Goal: Task Accomplishment & Management: Complete application form

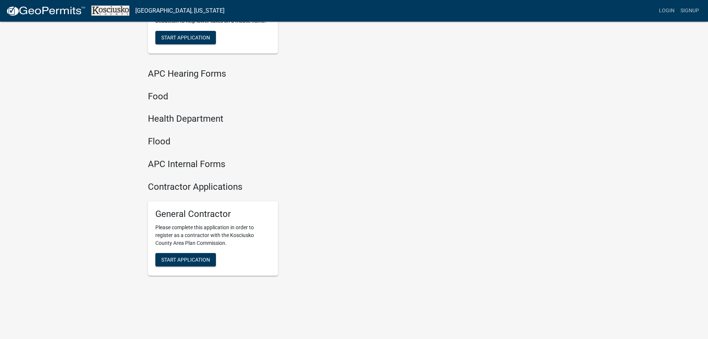
scroll to position [784, 0]
click at [200, 260] on span "Start Application" at bounding box center [185, 259] width 49 height 6
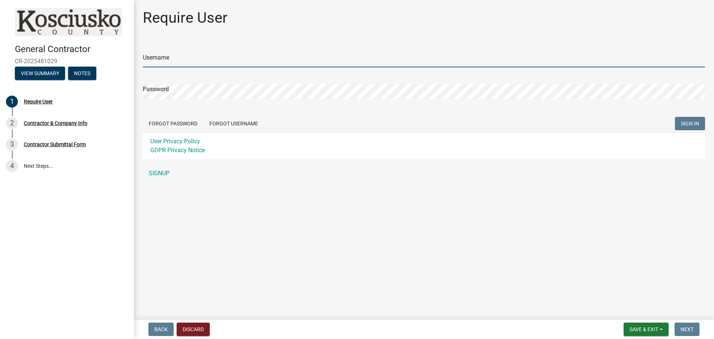
type input "tomstanley11"
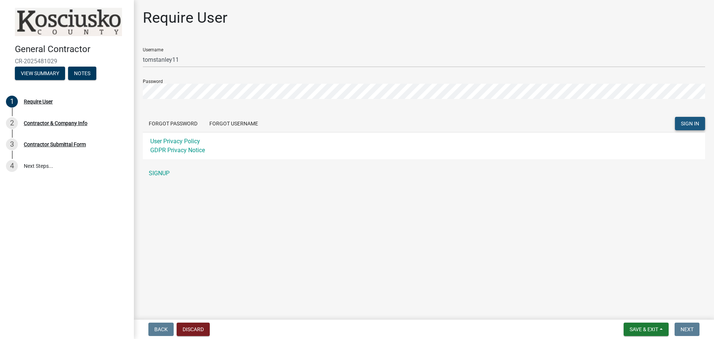
click at [687, 121] on span "SIGN IN" at bounding box center [690, 123] width 18 height 6
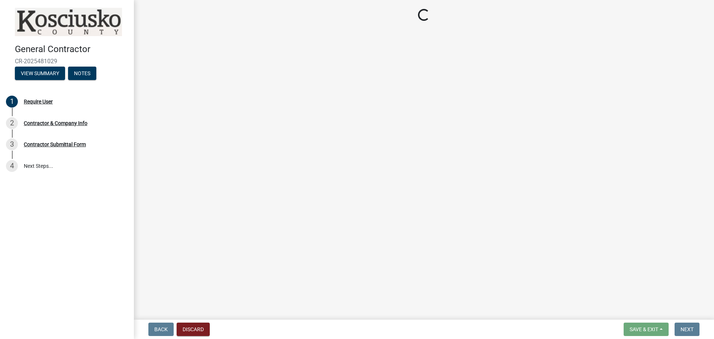
select select "IN"
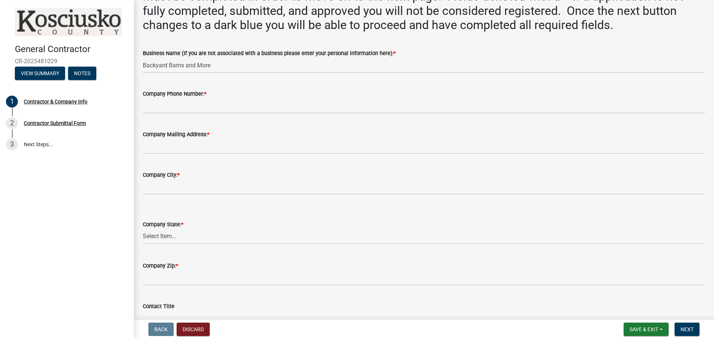
scroll to position [74, 0]
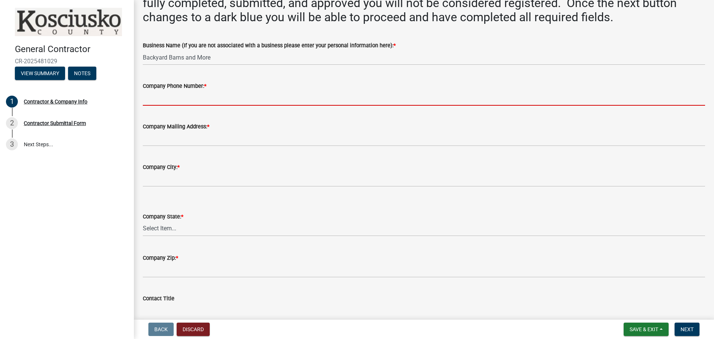
click at [240, 94] on input "Company Phone Number: *" at bounding box center [424, 97] width 562 height 15
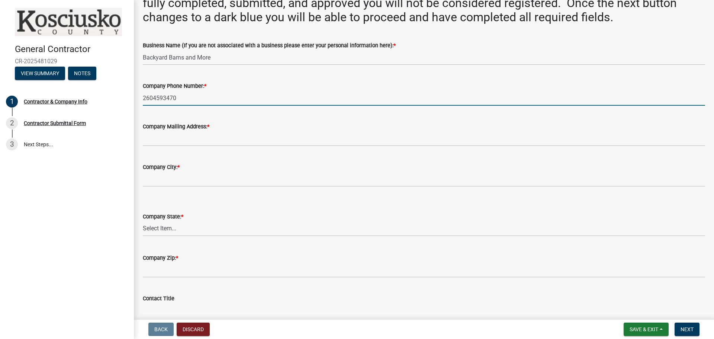
type input "2604593470"
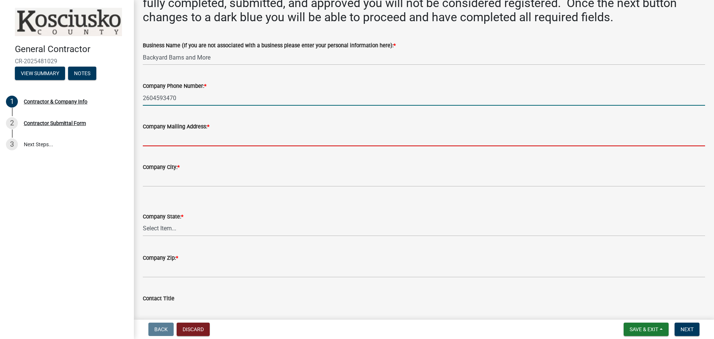
click at [217, 135] on input "Company Mailing Address: *" at bounding box center [424, 138] width 562 height 15
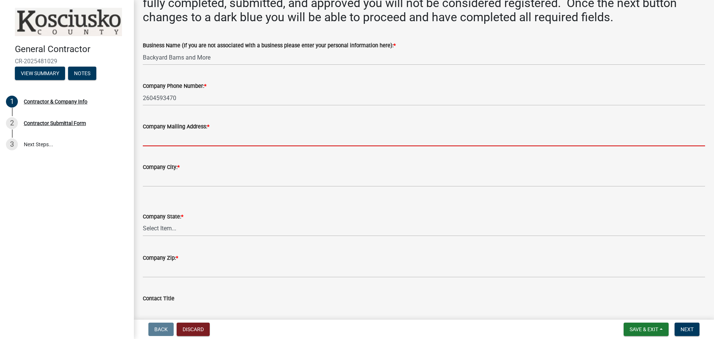
type input "[STREET_ADDRESS]"
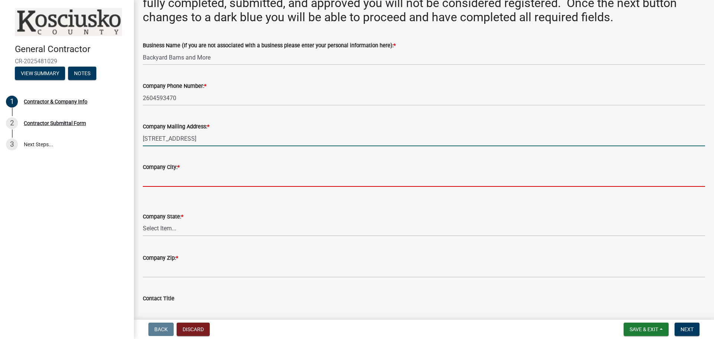
type input "[GEOGRAPHIC_DATA][PERSON_NAME]"
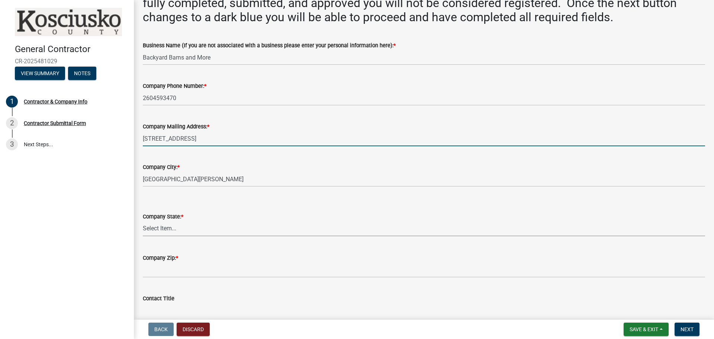
select select "IN"
type input "46802"
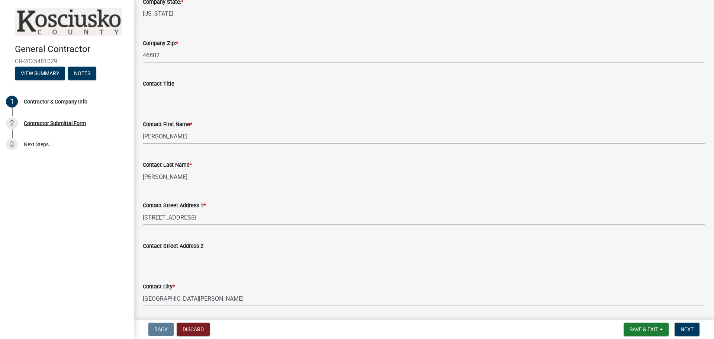
scroll to position [297, 0]
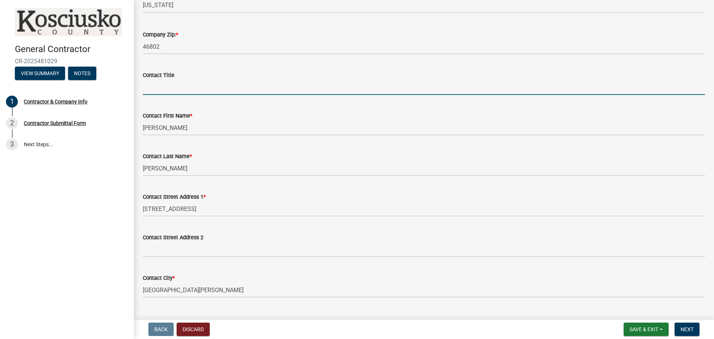
click at [195, 89] on input "Contact Title" at bounding box center [424, 87] width 562 height 15
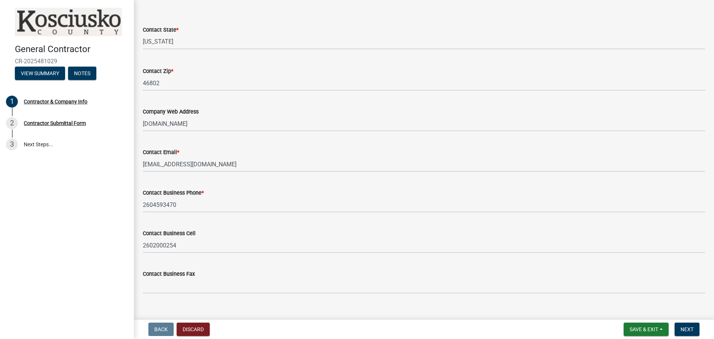
scroll to position [607, 0]
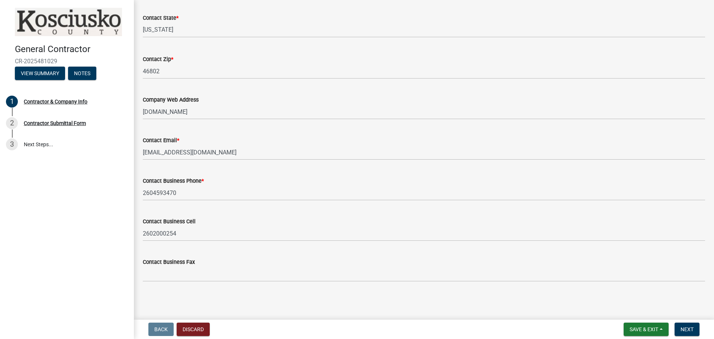
type input "Office Manager"
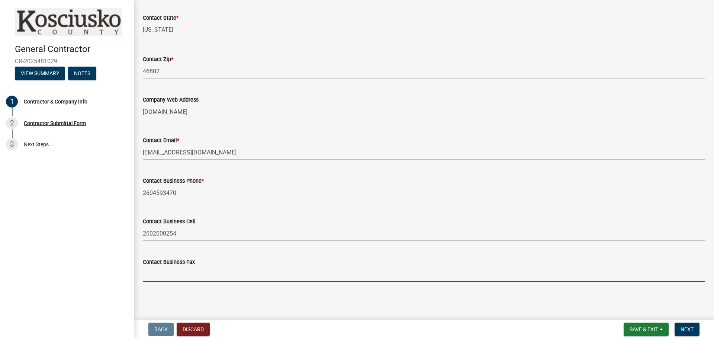
click at [177, 277] on input "Contact Business Fax" at bounding box center [424, 273] width 562 height 15
type input "2604593472"
click at [696, 327] on button "Next" at bounding box center [686, 328] width 25 height 13
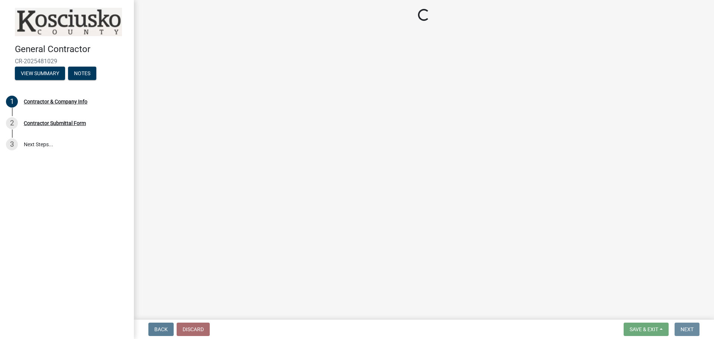
scroll to position [0, 0]
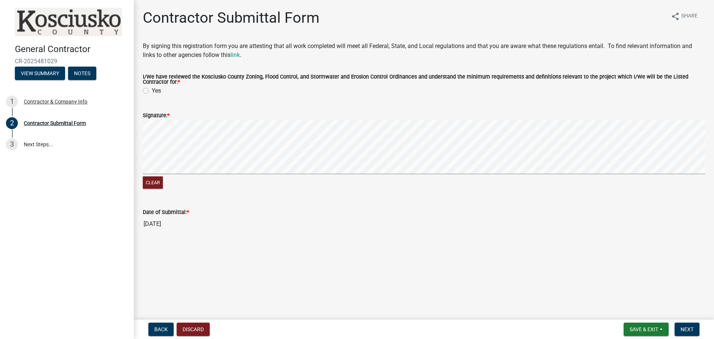
click at [149, 91] on div "Yes" at bounding box center [424, 90] width 562 height 9
click at [152, 92] on label "Yes" at bounding box center [156, 90] width 9 height 9
click at [152, 91] on input "Yes" at bounding box center [154, 88] width 5 height 5
radio input "true"
click at [692, 326] on span "Next" at bounding box center [686, 329] width 13 height 6
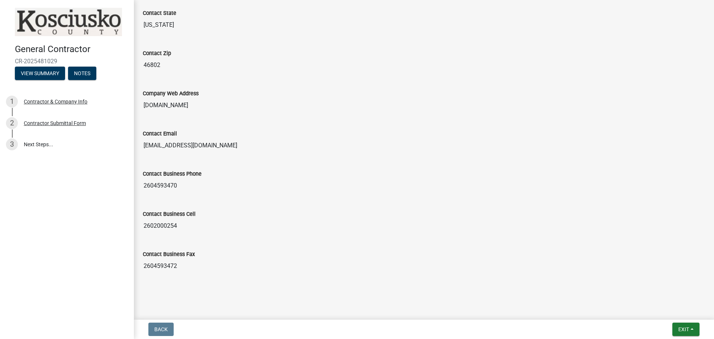
scroll to position [636, 0]
click at [685, 330] on span "Exit" at bounding box center [683, 329] width 11 height 6
click at [659, 306] on button "Save & Exit" at bounding box center [669, 310] width 59 height 18
